Goal: Task Accomplishment & Management: Manage account settings

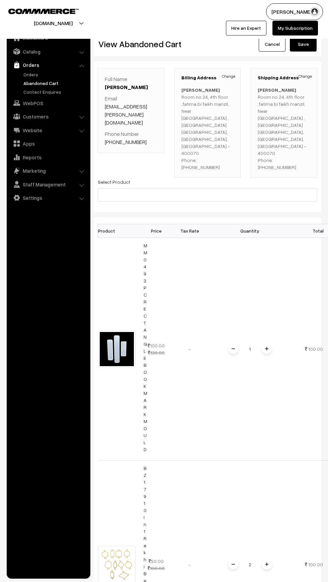
click at [19, 68] on link "Orders" at bounding box center [48, 65] width 80 height 12
click at [32, 75] on link "Orders" at bounding box center [55, 74] width 66 height 7
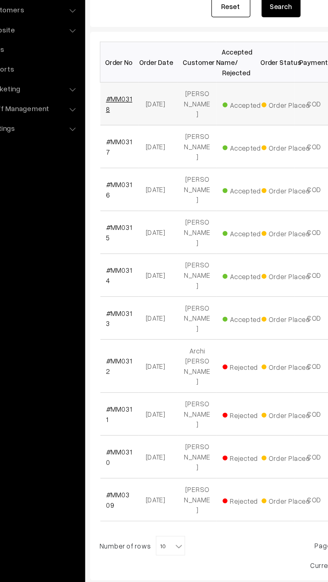
click at [118, 175] on link "#MM0318" at bounding box center [114, 181] width 18 height 13
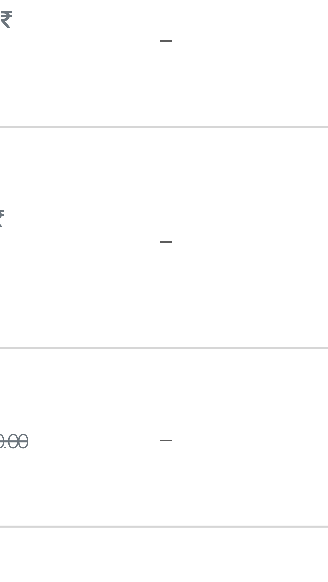
scroll to position [2, 0]
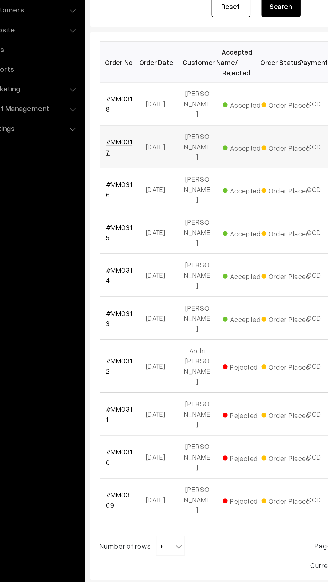
click at [109, 204] on link "#MM0317" at bounding box center [114, 210] width 18 height 13
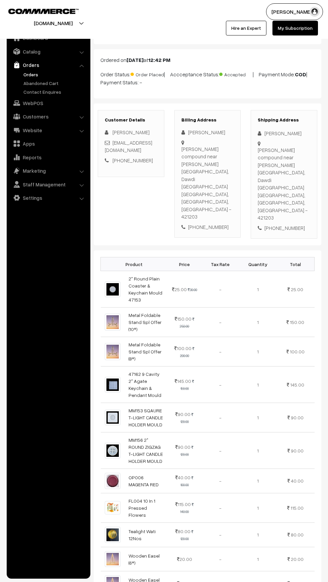
scroll to position [78, 0]
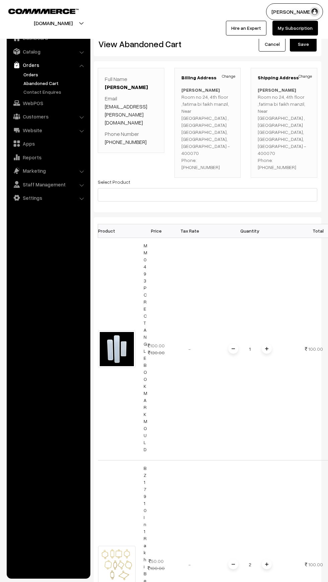
click at [27, 74] on link "Orders" at bounding box center [55, 74] width 66 height 7
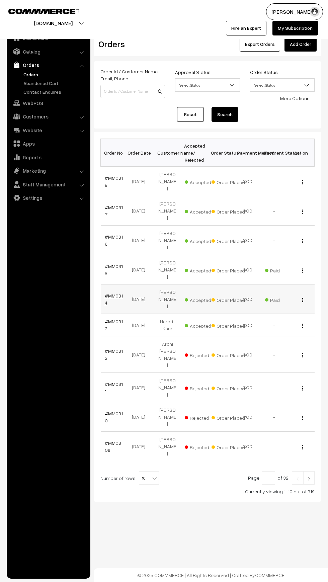
click at [117, 293] on link "#MM0314" at bounding box center [114, 299] width 18 height 13
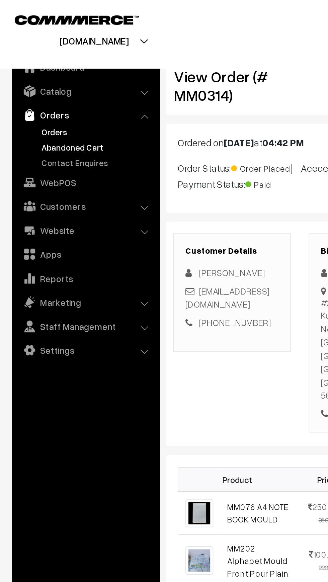
click at [29, 84] on link "Abandoned Cart" at bounding box center [55, 83] width 66 height 7
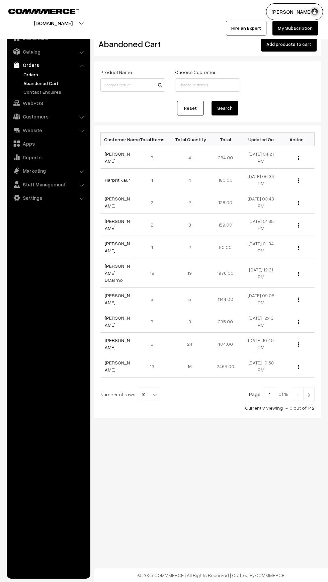
click at [23, 74] on link "Orders" at bounding box center [55, 74] width 66 height 7
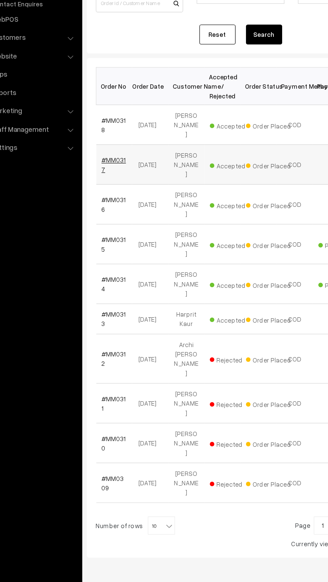
click at [106, 207] on link "#MM0317" at bounding box center [114, 210] width 18 height 13
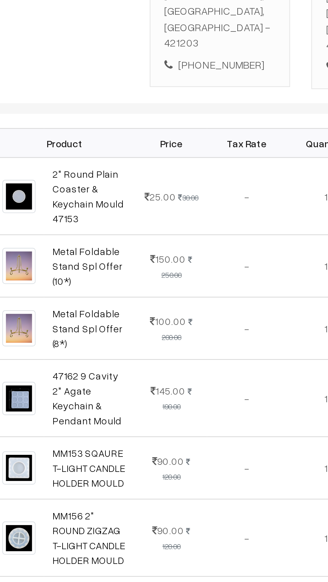
scroll to position [43, 0]
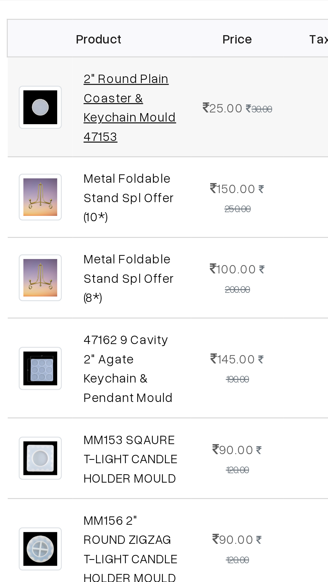
click at [132, 253] on link "2" Round Plain Coaster & Keychain Mould 47153" at bounding box center [146, 266] width 34 height 27
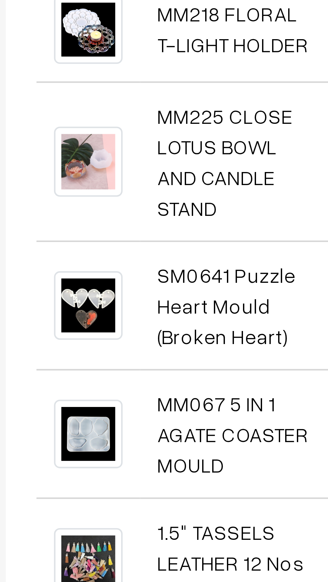
scroll to position [474, 0]
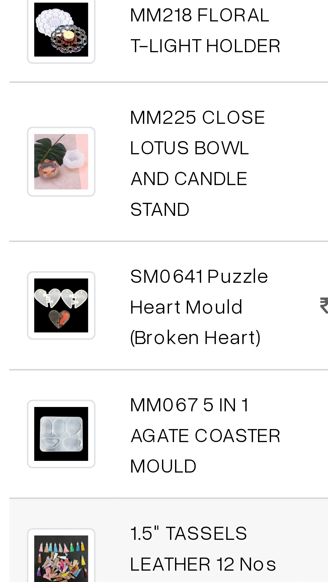
click at [148, 491] on td "1.5" TASSELS LEATHER 12 Nos (Silver)" at bounding box center [145, 505] width 43 height 29
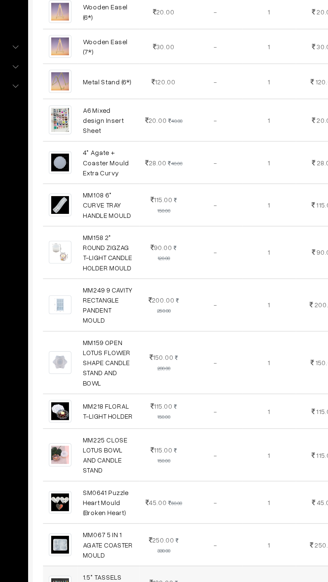
scroll to position [433, 0]
